Goal: Task Accomplishment & Management: Use online tool/utility

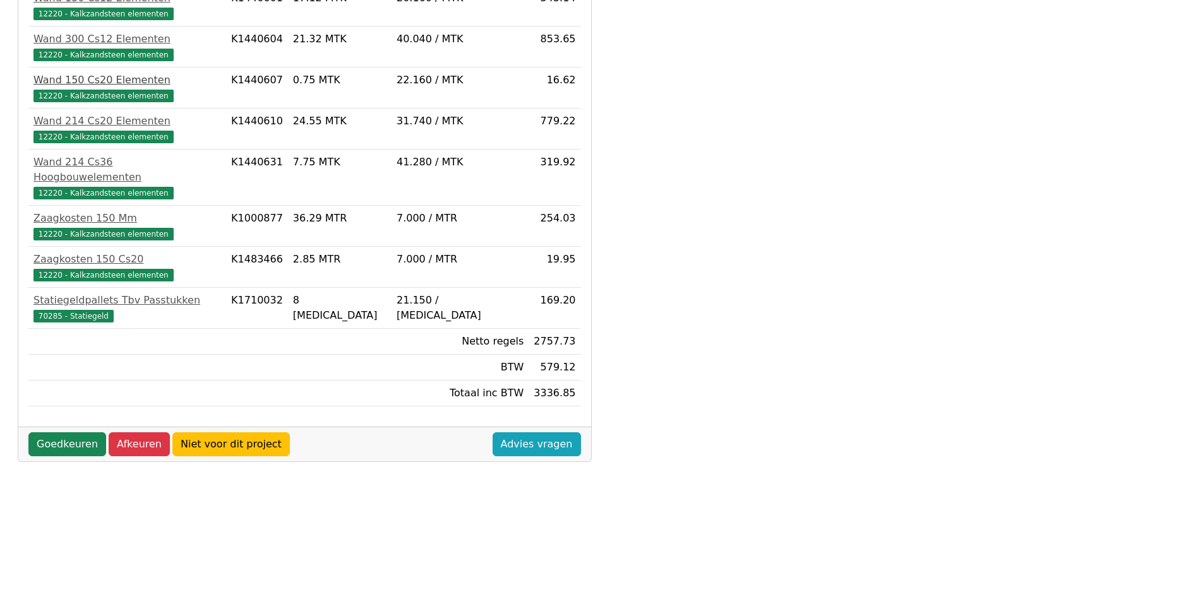
scroll to position [334, 0]
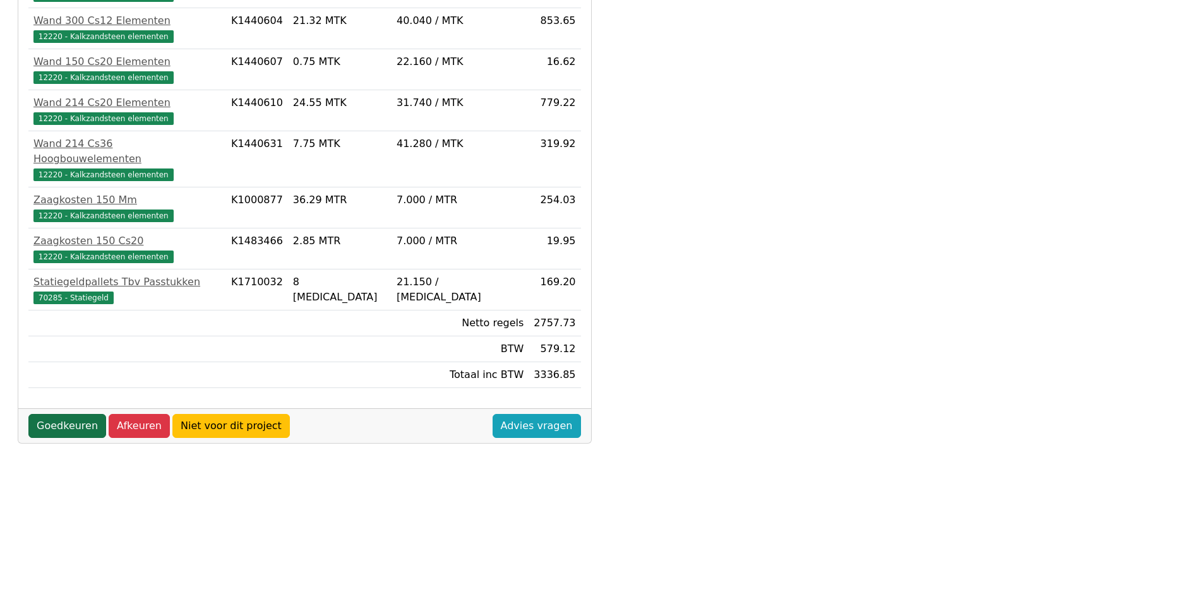
click at [72, 414] on link "Goedkeuren" at bounding box center [67, 426] width 78 height 24
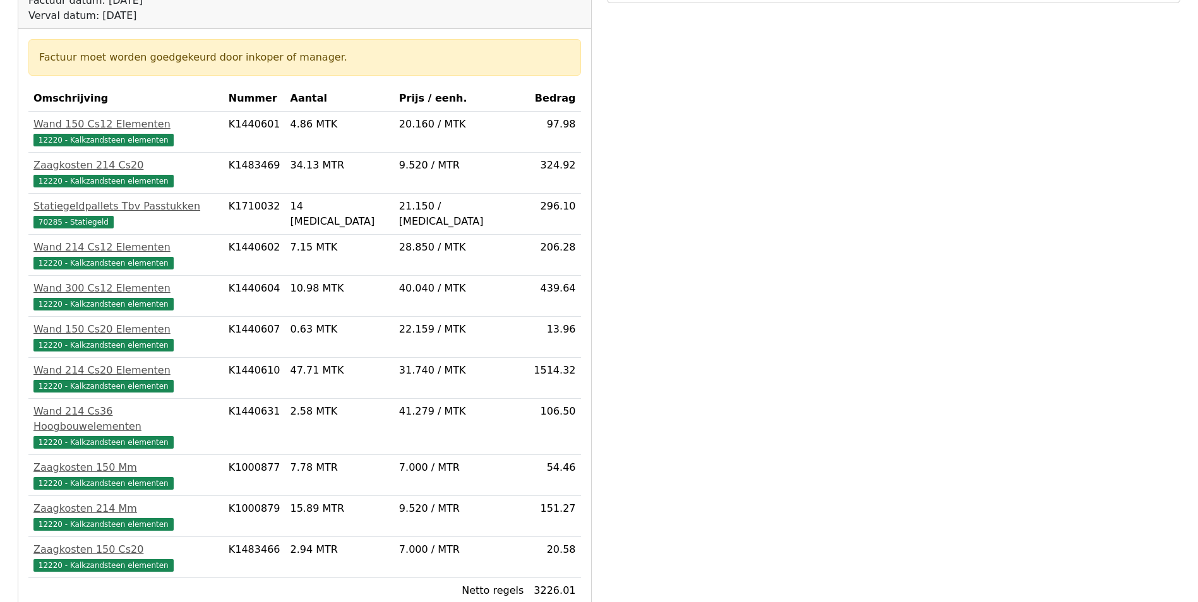
scroll to position [316, 0]
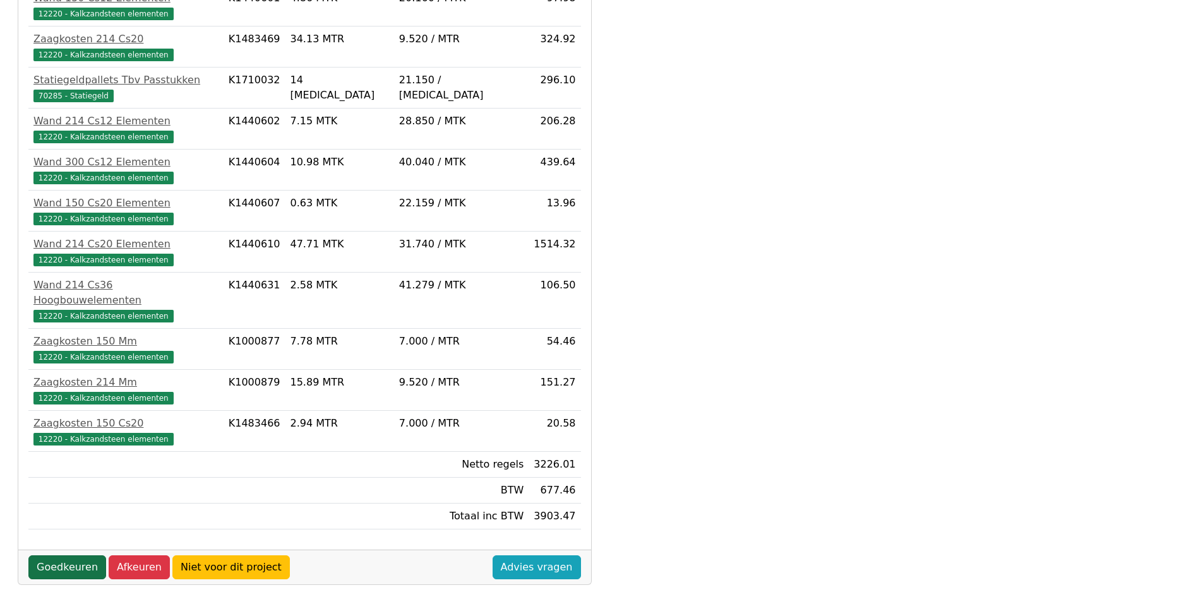
click at [78, 556] on link "Goedkeuren" at bounding box center [67, 568] width 78 height 24
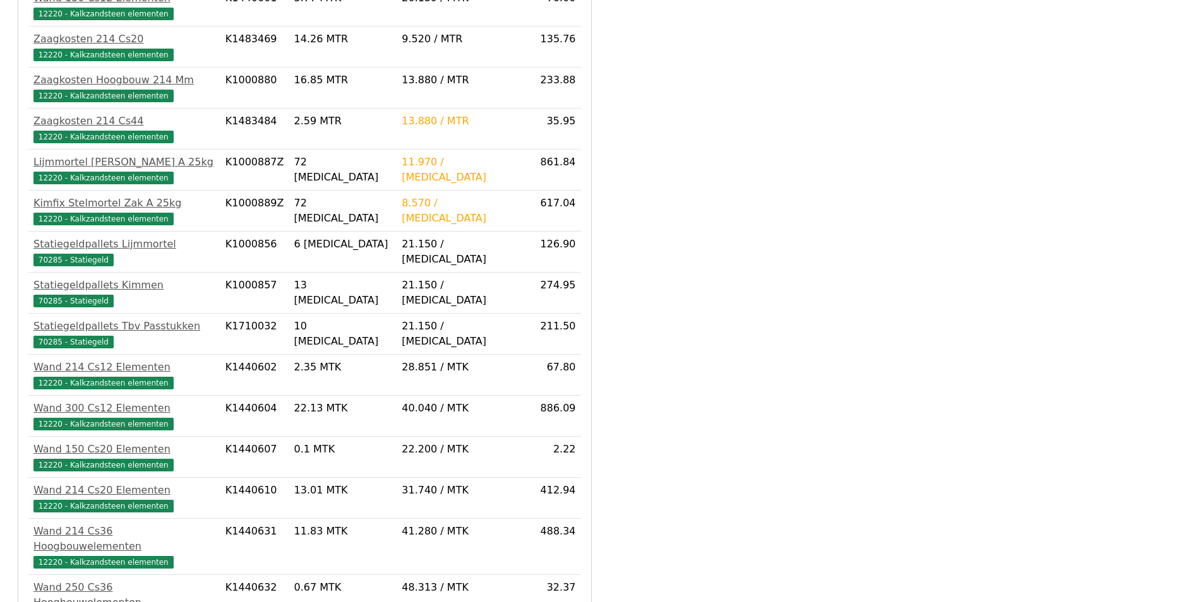
scroll to position [560, 0]
